Goal: Use online tool/utility: Utilize a website feature to perform a specific function

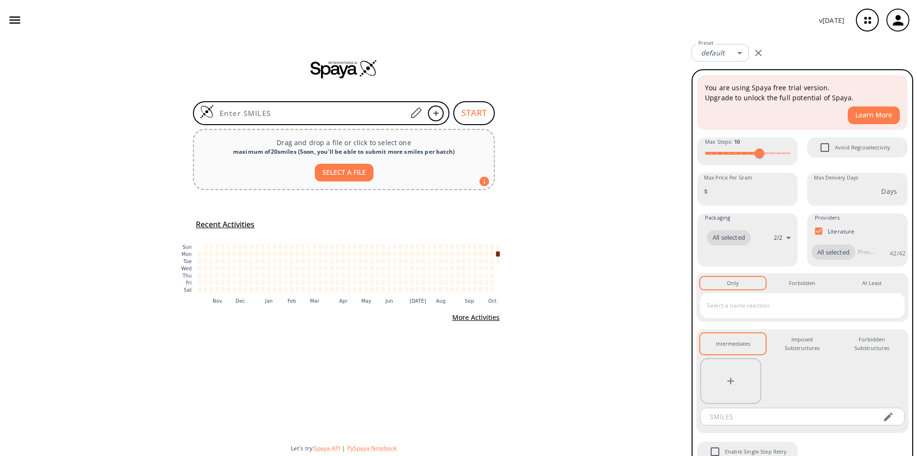
click at [862, 23] on icon "button" at bounding box center [867, 20] width 25 height 25
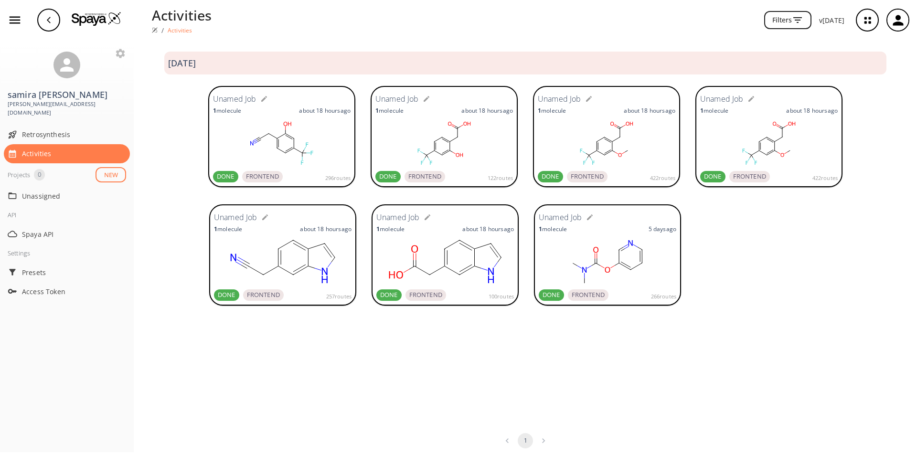
click at [295, 153] on rect at bounding box center [282, 143] width 138 height 48
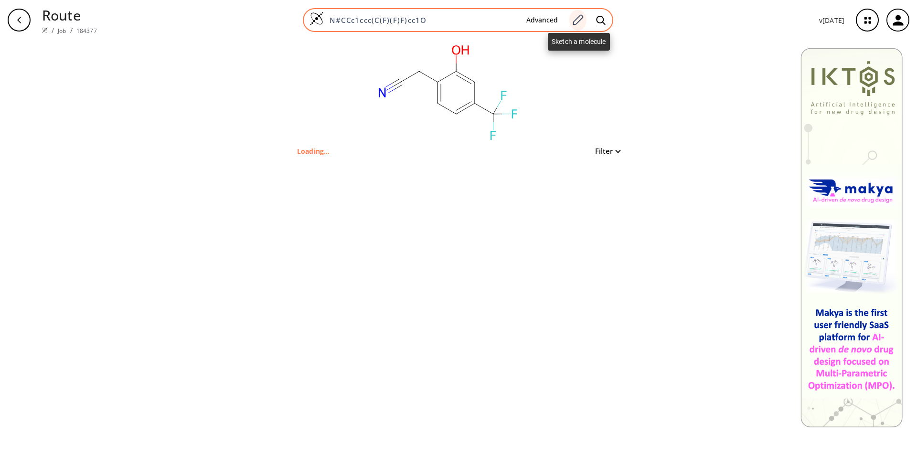
click at [579, 23] on icon at bounding box center [577, 20] width 13 height 12
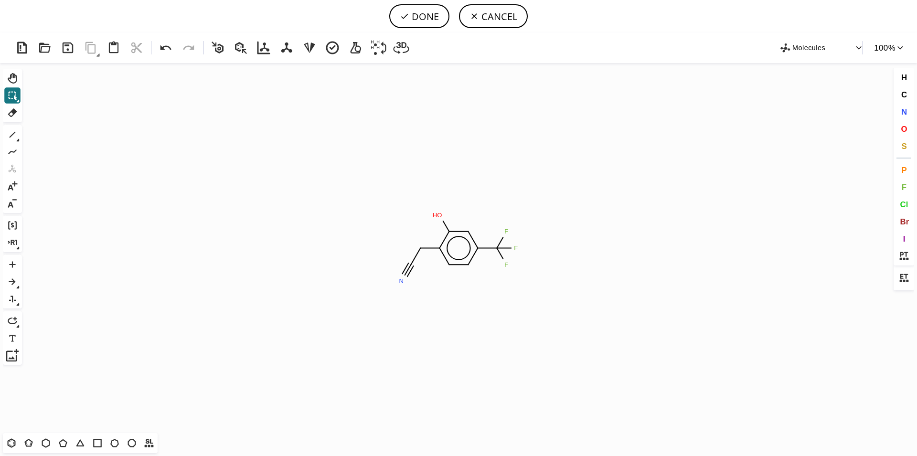
click at [461, 246] on icon "Created with [PERSON_NAME] 2.3.0 N F F F O H" at bounding box center [458, 248] width 865 height 370
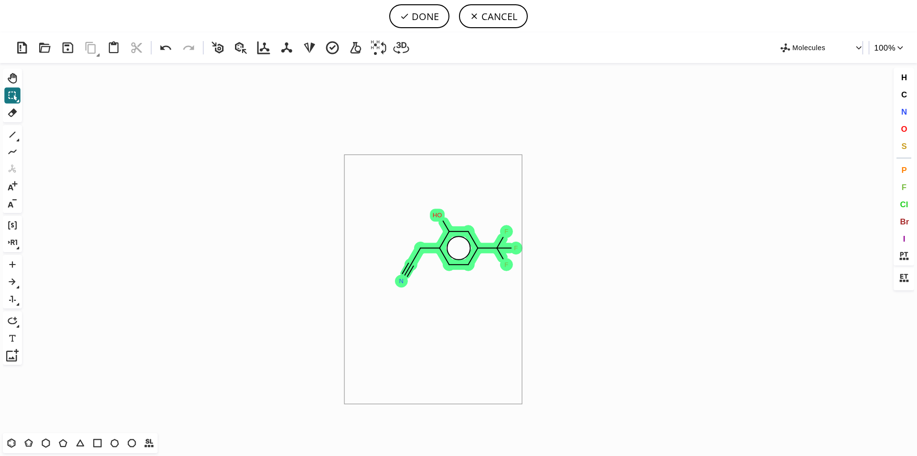
click at [591, 314] on icon "Created with [PERSON_NAME] 2.3.0 N F F F O H" at bounding box center [458, 248] width 865 height 370
